Goal: Information Seeking & Learning: Learn about a topic

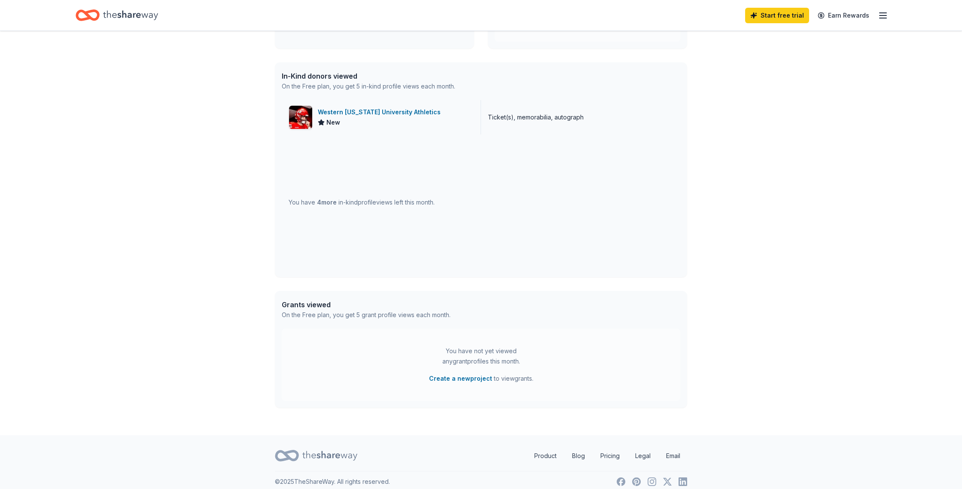
scroll to position [196, 0]
click at [364, 112] on div "Western [US_STATE] University Athletics" at bounding box center [381, 111] width 126 height 10
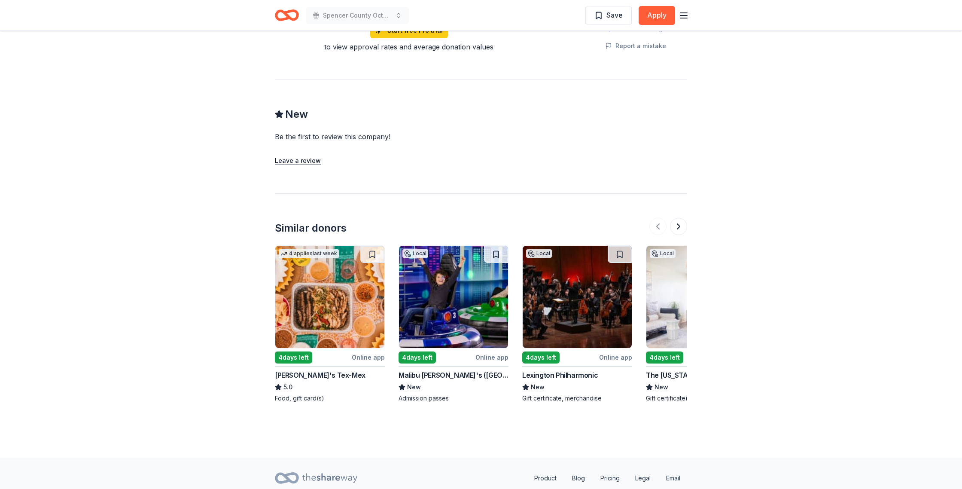
scroll to position [667, 0]
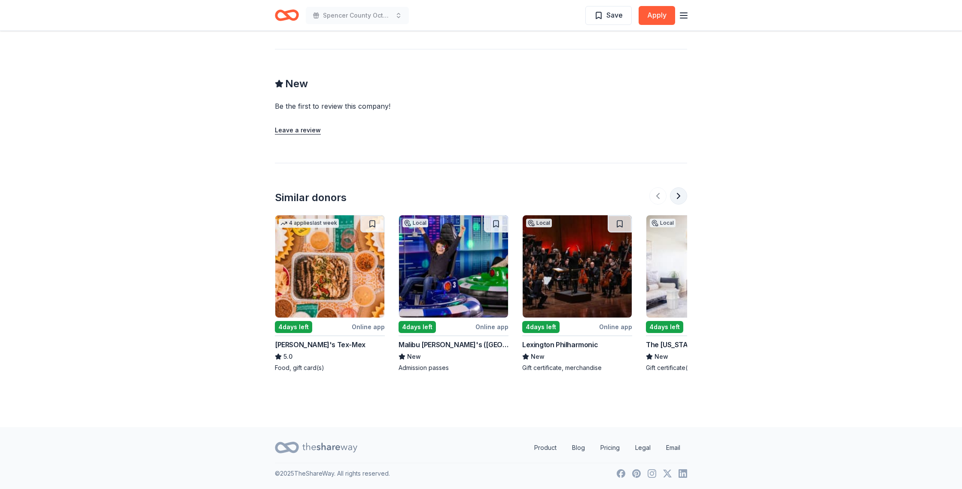
click at [677, 198] on button at bounding box center [678, 195] width 17 height 17
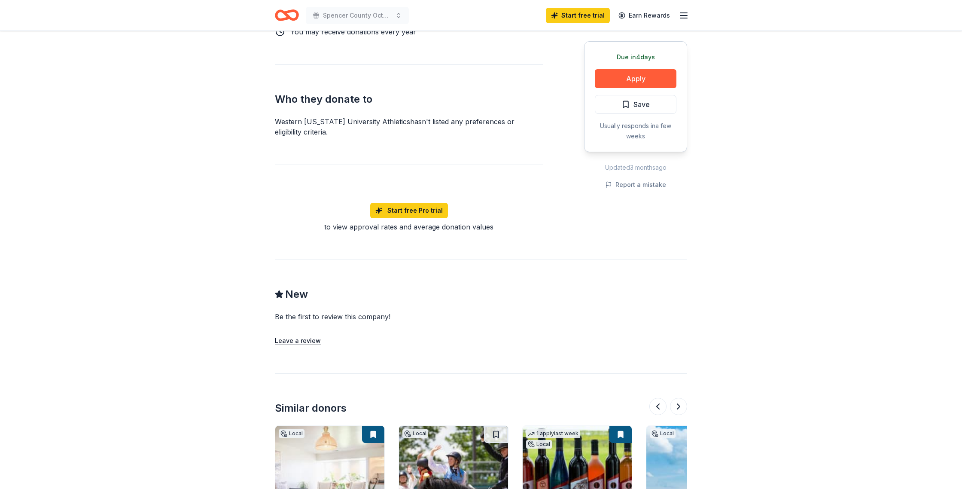
scroll to position [0, 0]
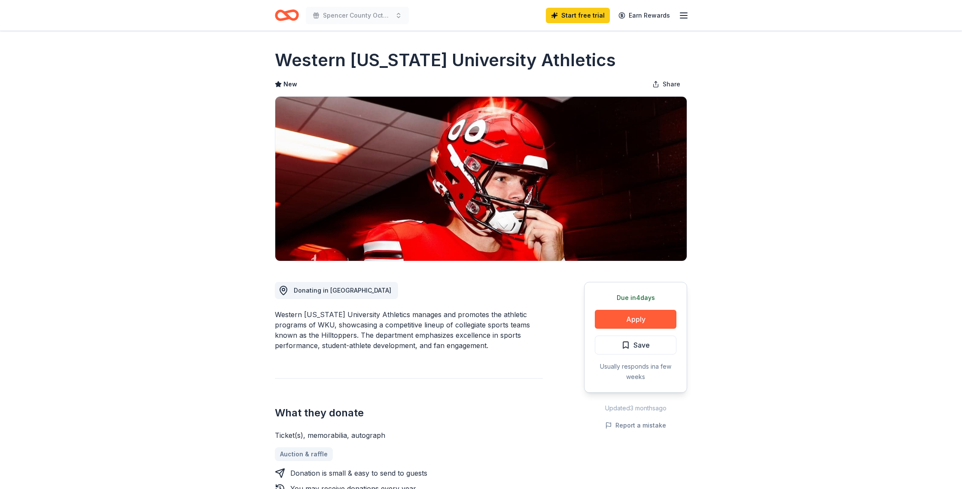
click at [684, 14] on icon "button" at bounding box center [684, 15] width 10 height 10
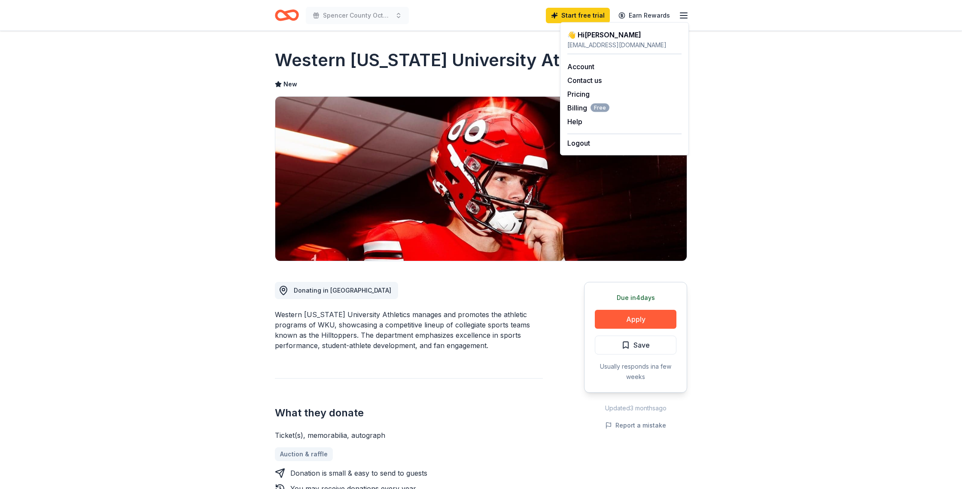
click at [684, 14] on icon "button" at bounding box center [684, 15] width 10 height 10
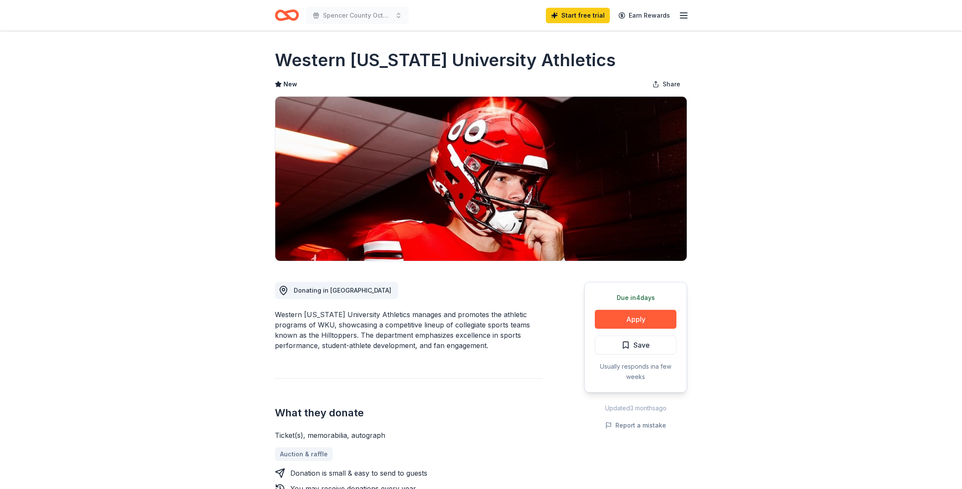
click at [291, 21] on icon "Home" at bounding box center [287, 15] width 24 height 20
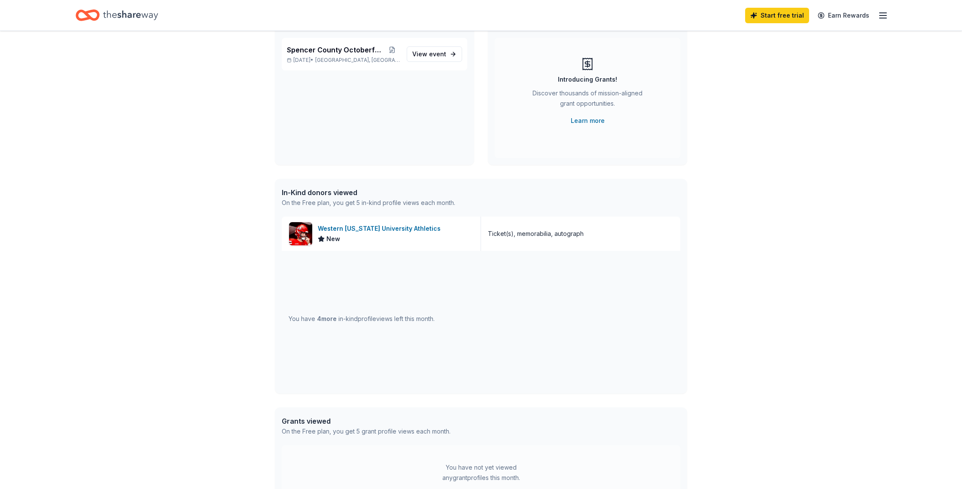
scroll to position [61, 0]
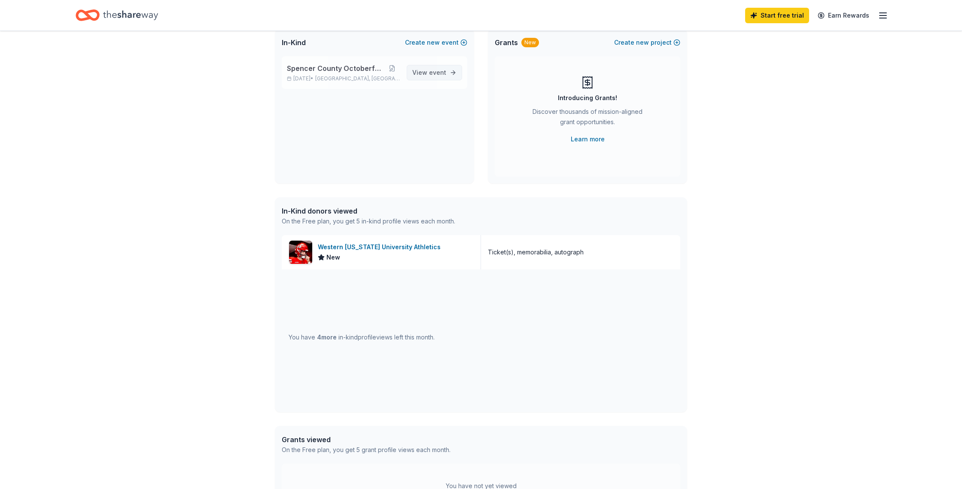
click at [426, 70] on span "View event" at bounding box center [429, 72] width 34 height 10
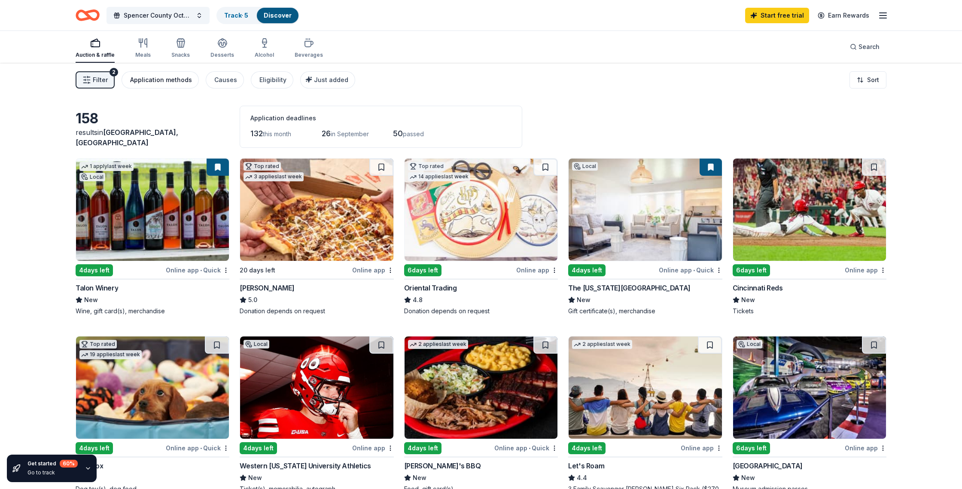
click at [168, 85] on div "Application methods" at bounding box center [161, 80] width 62 height 10
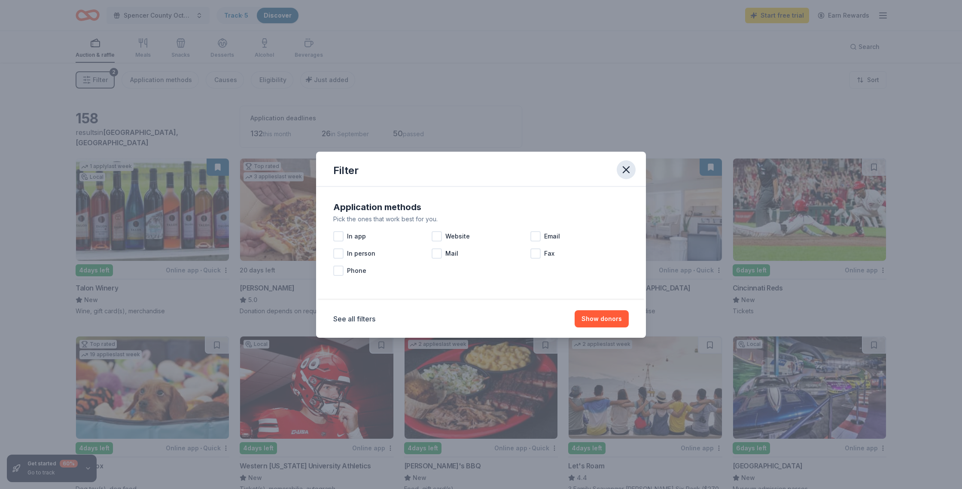
click at [627, 171] on icon "button" at bounding box center [626, 170] width 12 height 12
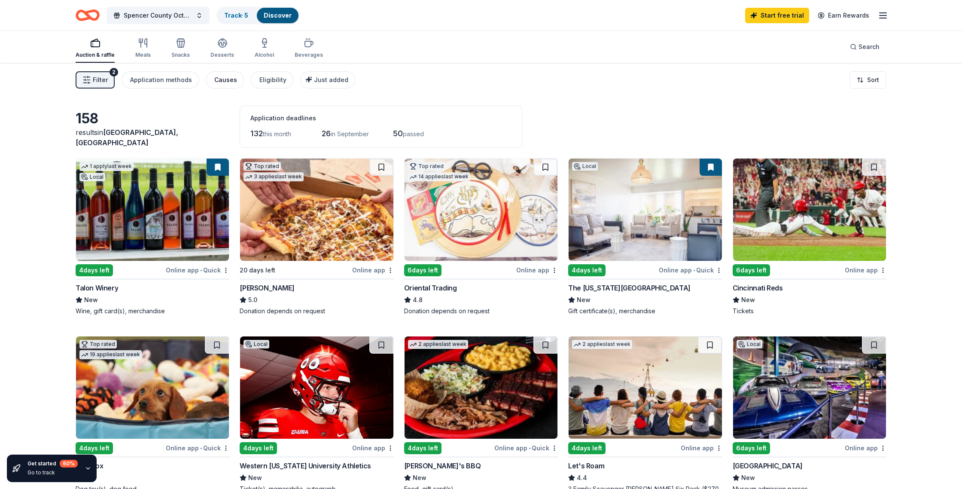
click at [228, 82] on div "Causes" at bounding box center [225, 80] width 23 height 10
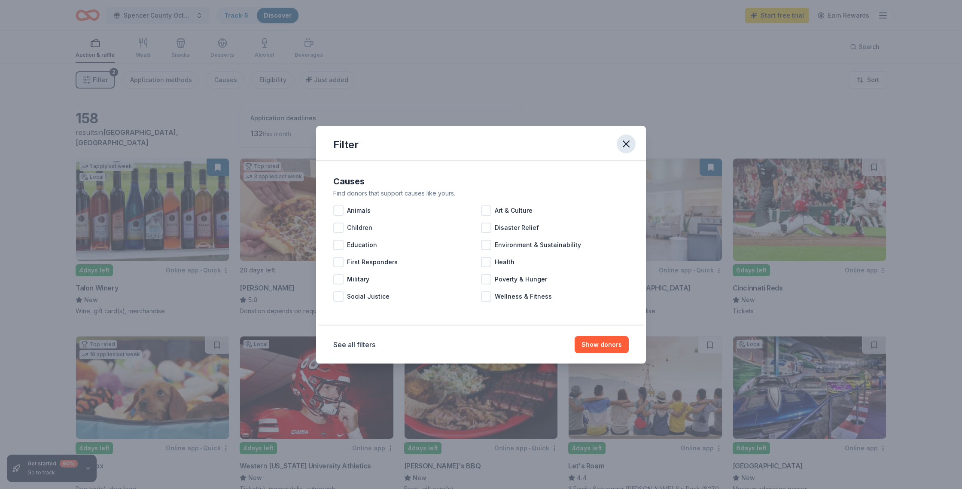
click at [629, 144] on icon "button" at bounding box center [626, 144] width 12 height 12
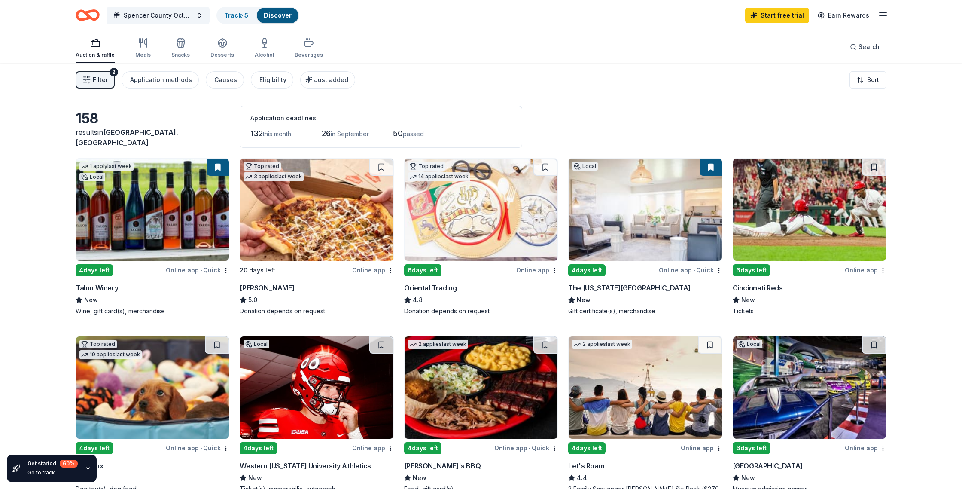
click at [101, 84] on span "Filter" at bounding box center [100, 80] width 15 height 10
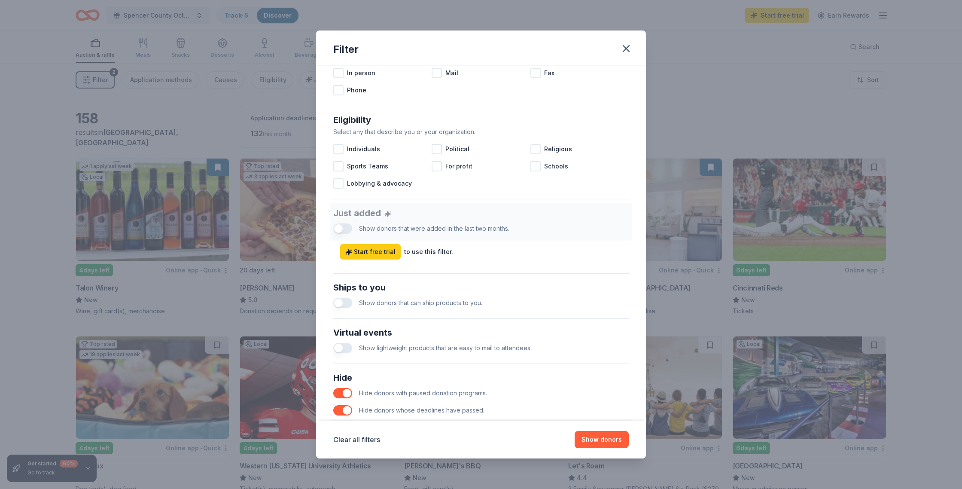
scroll to position [269, 0]
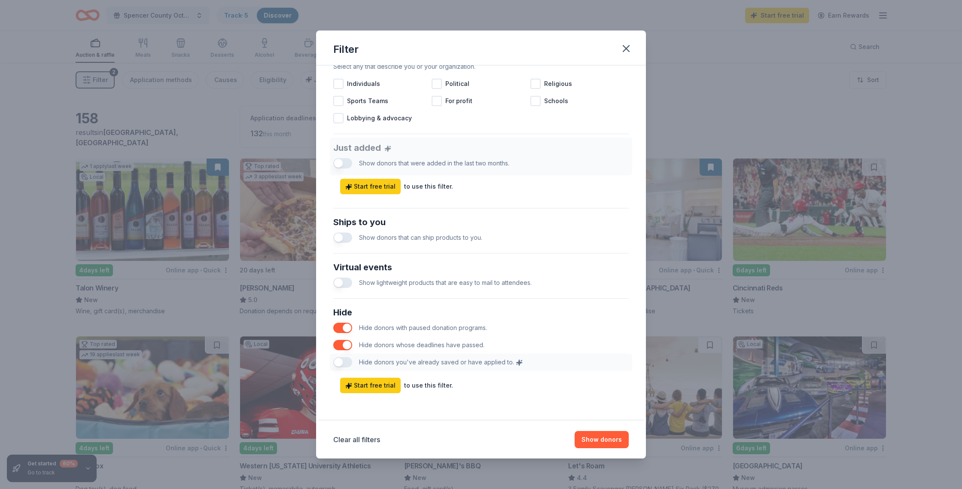
drag, startPoint x: 623, startPoint y: 49, endPoint x: 604, endPoint y: 114, distance: 68.6
click at [604, 114] on div "Filter Causes Find donors that support causes like yours. Animals Art & Culture…" at bounding box center [481, 244] width 330 height 427
click at [629, 49] on icon "button" at bounding box center [626, 49] width 12 height 12
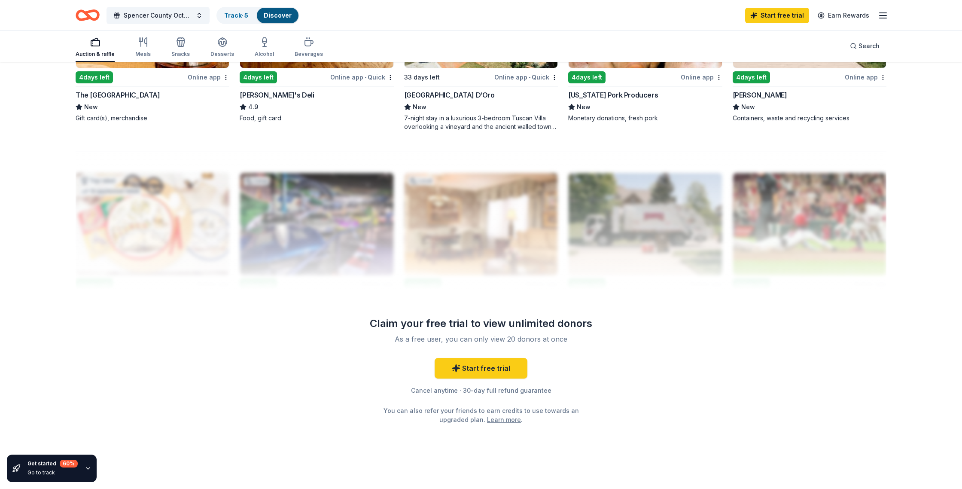
scroll to position [751, 0]
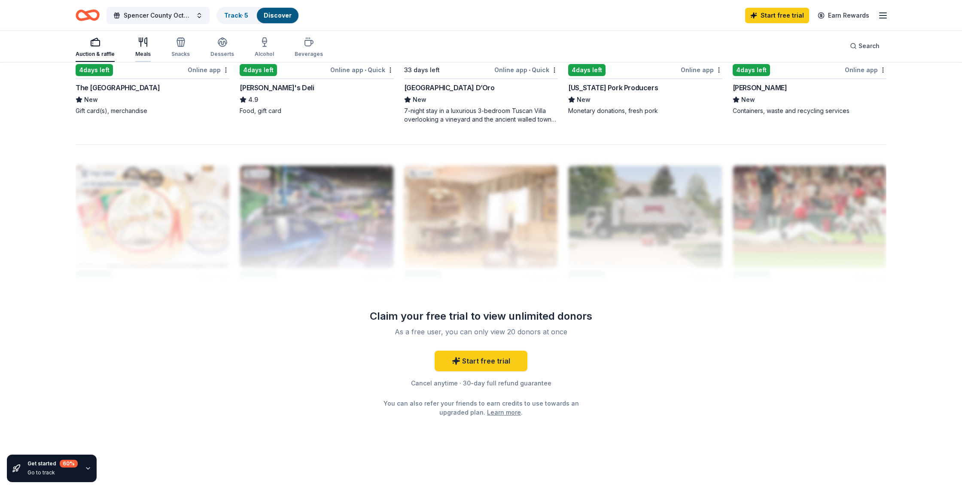
click at [149, 51] on div "Meals" at bounding box center [142, 54] width 15 height 7
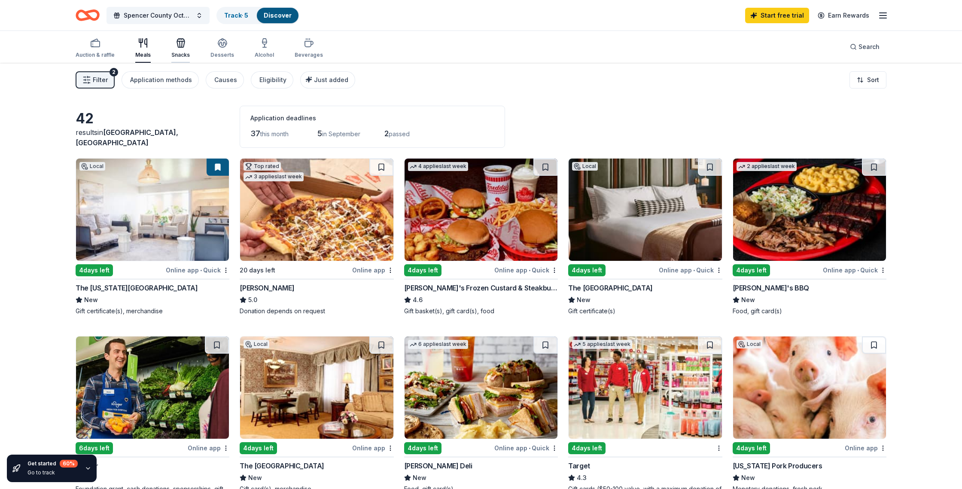
click at [188, 56] on div "Snacks" at bounding box center [180, 55] width 18 height 7
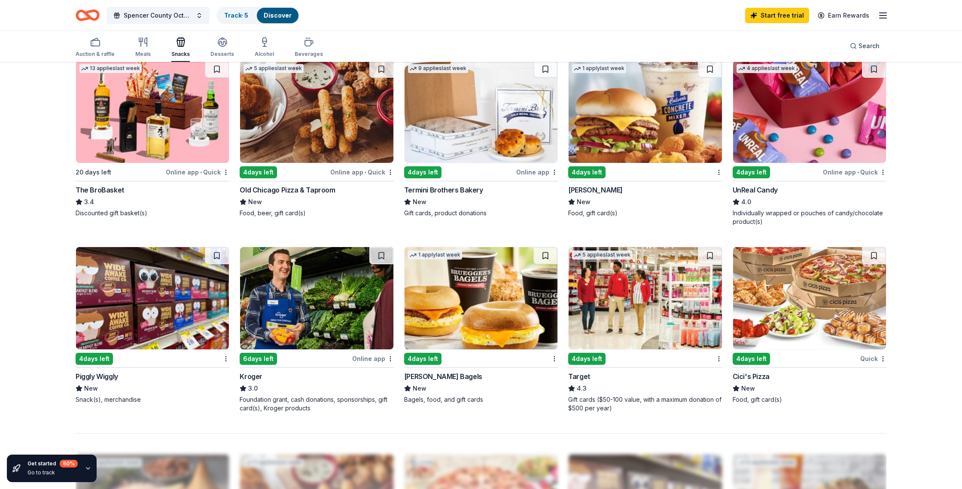
scroll to position [454, 0]
